Goal: Information Seeking & Learning: Learn about a topic

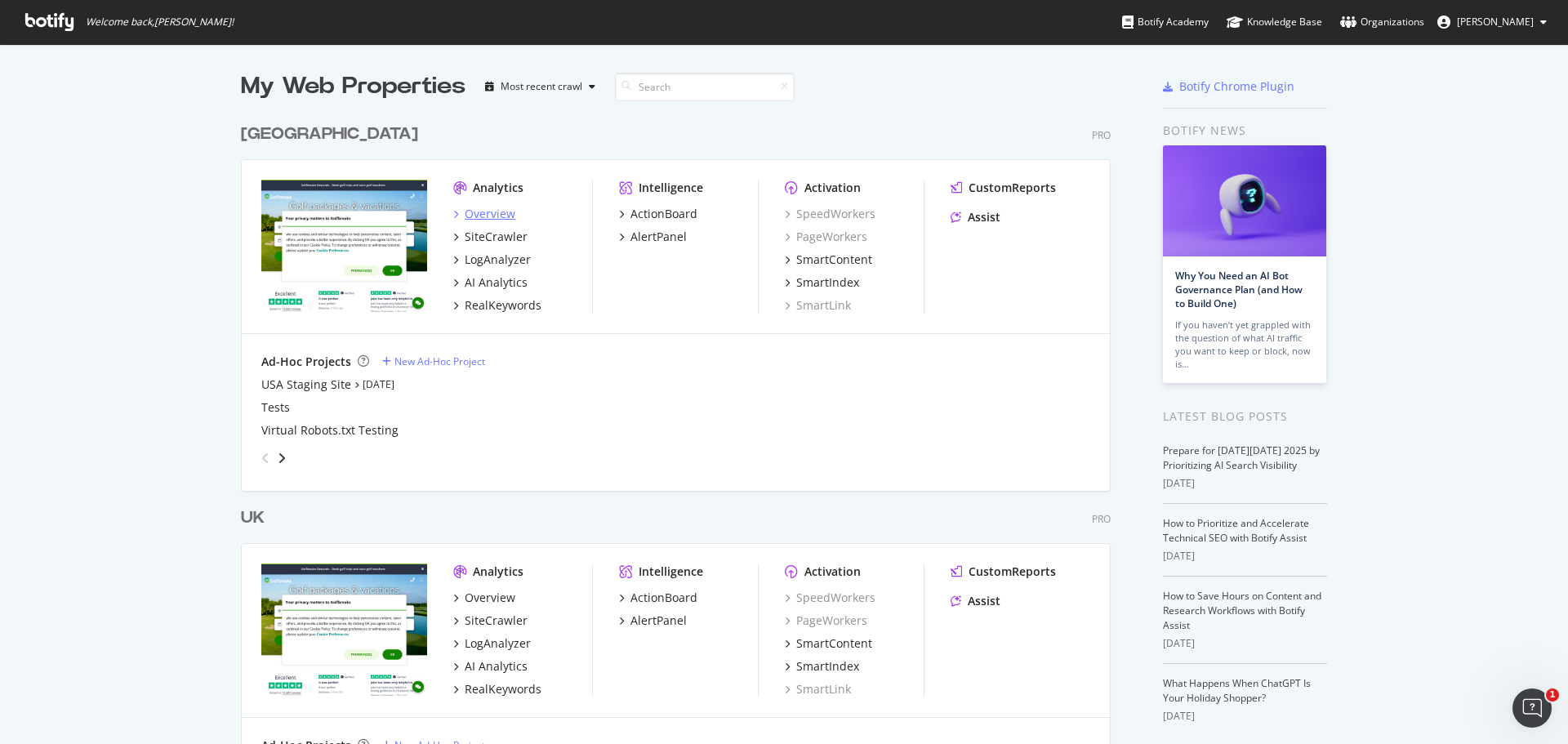
click at [482, 218] on div "Overview" at bounding box center [489, 213] width 51 height 16
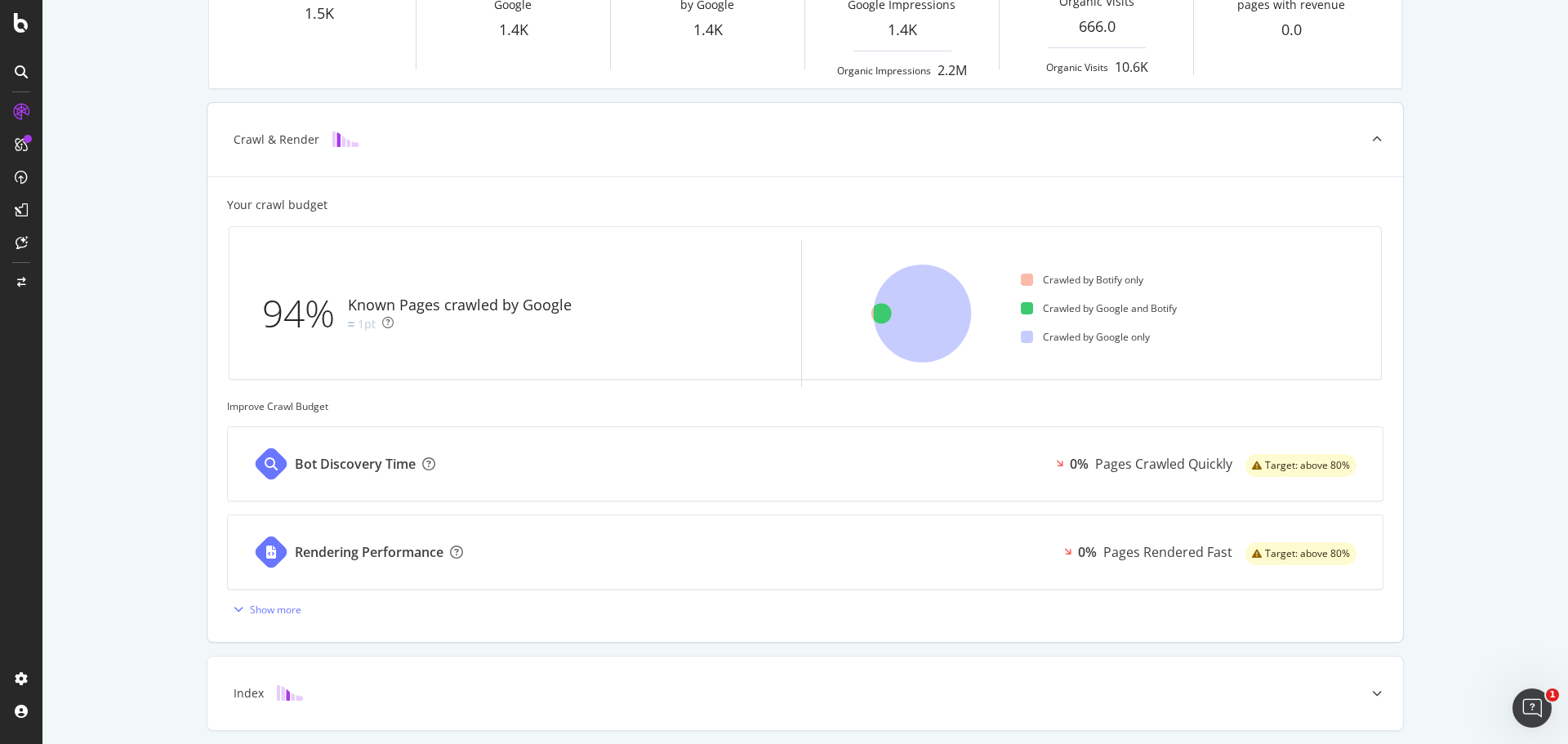
scroll to position [286, 0]
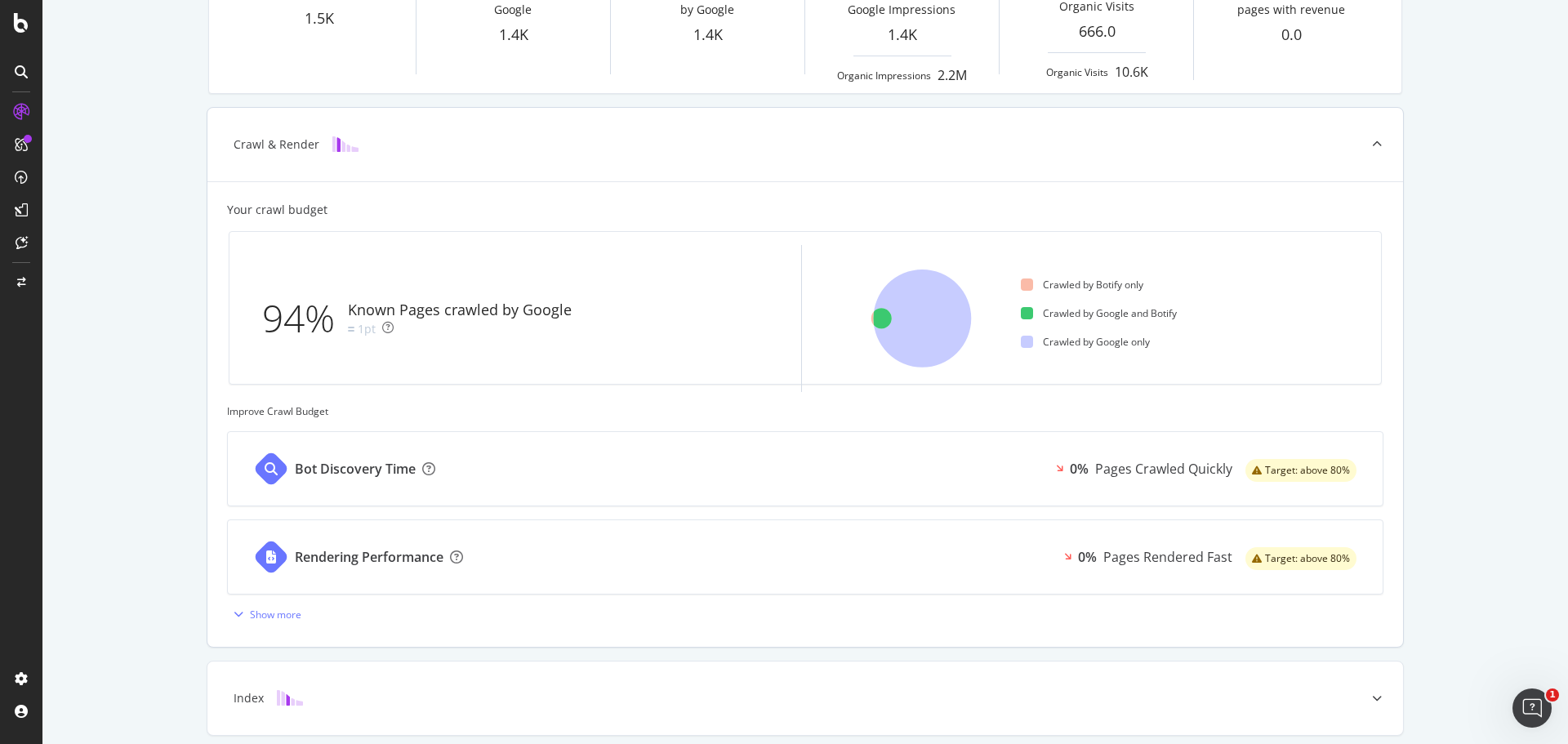
click at [1121, 464] on div "Pages Crawled Quickly" at bounding box center [1163, 470] width 137 height 19
